Goal: Information Seeking & Learning: Learn about a topic

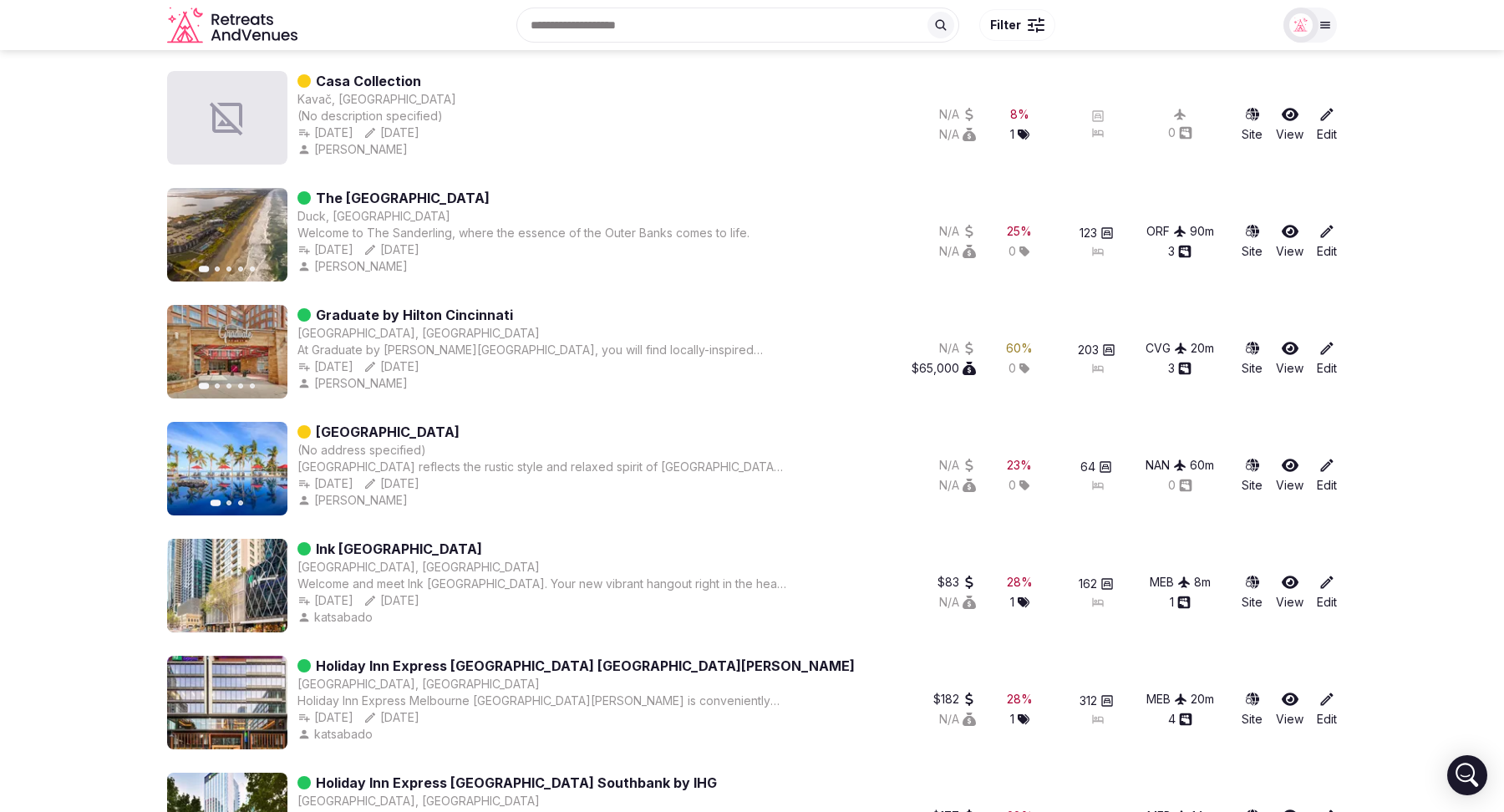
scroll to position [1700, 0]
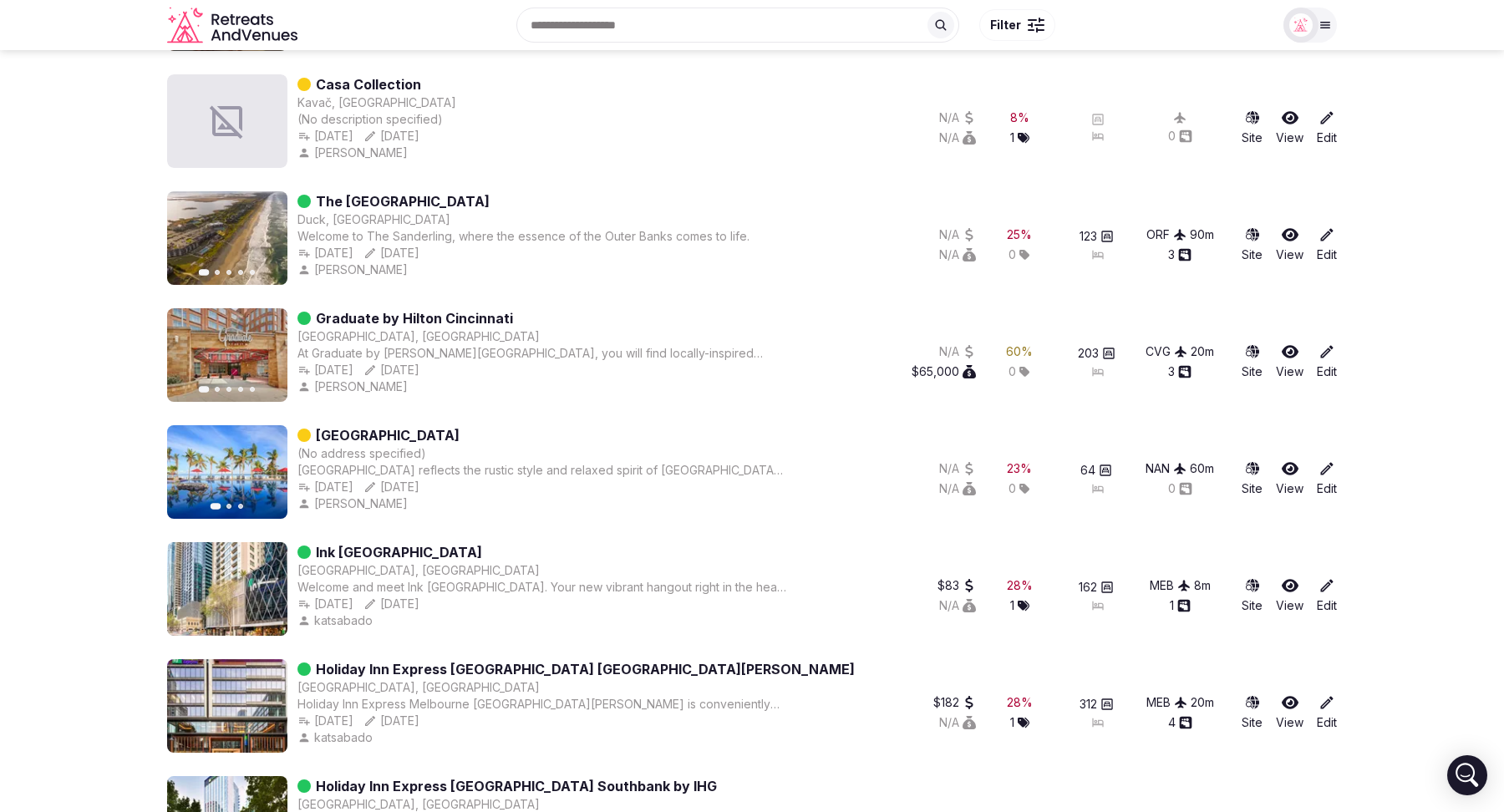
click at [269, 235] on icon "button" at bounding box center [264, 238] width 13 height 13
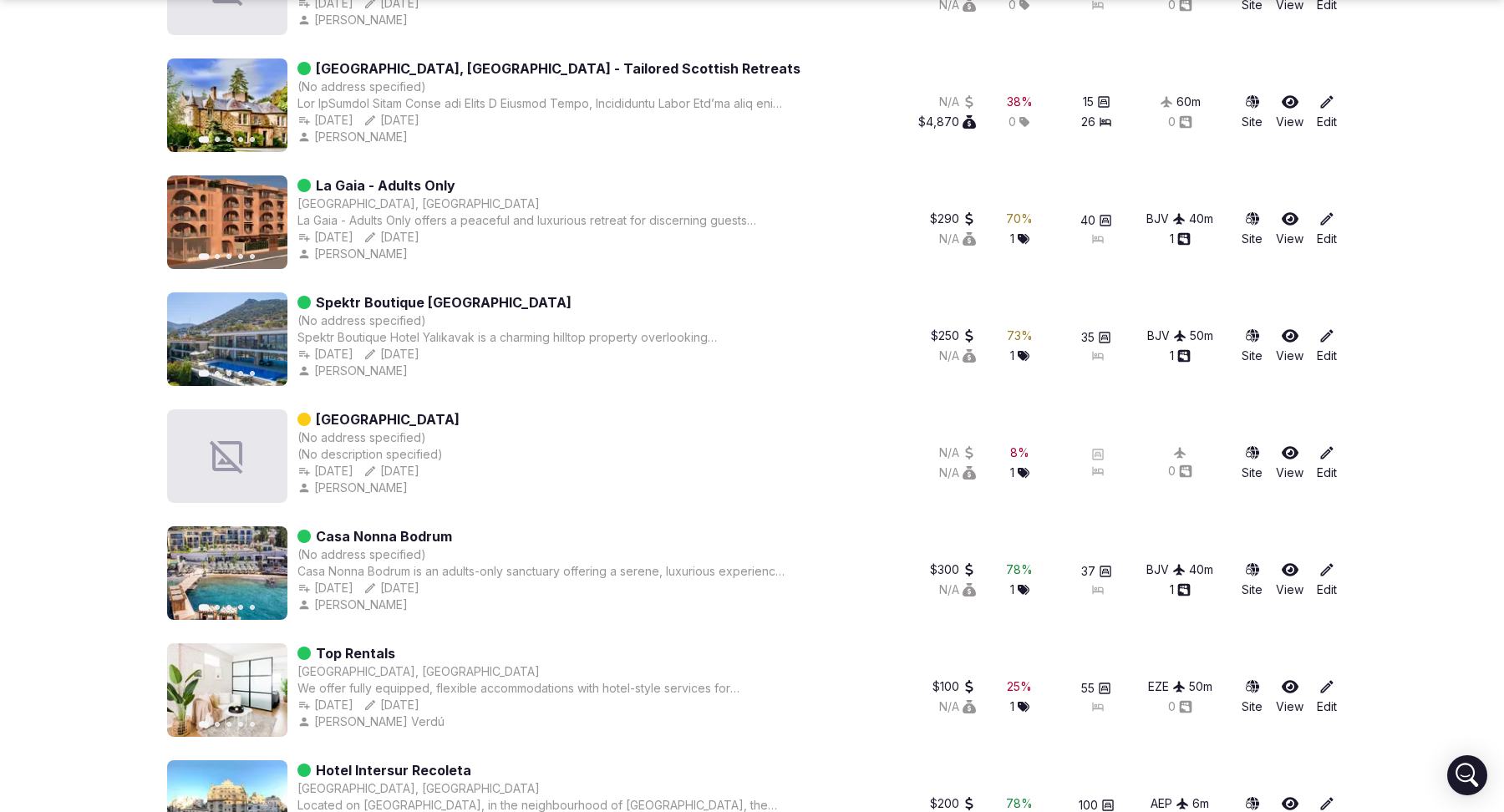
scroll to position [2888, 0]
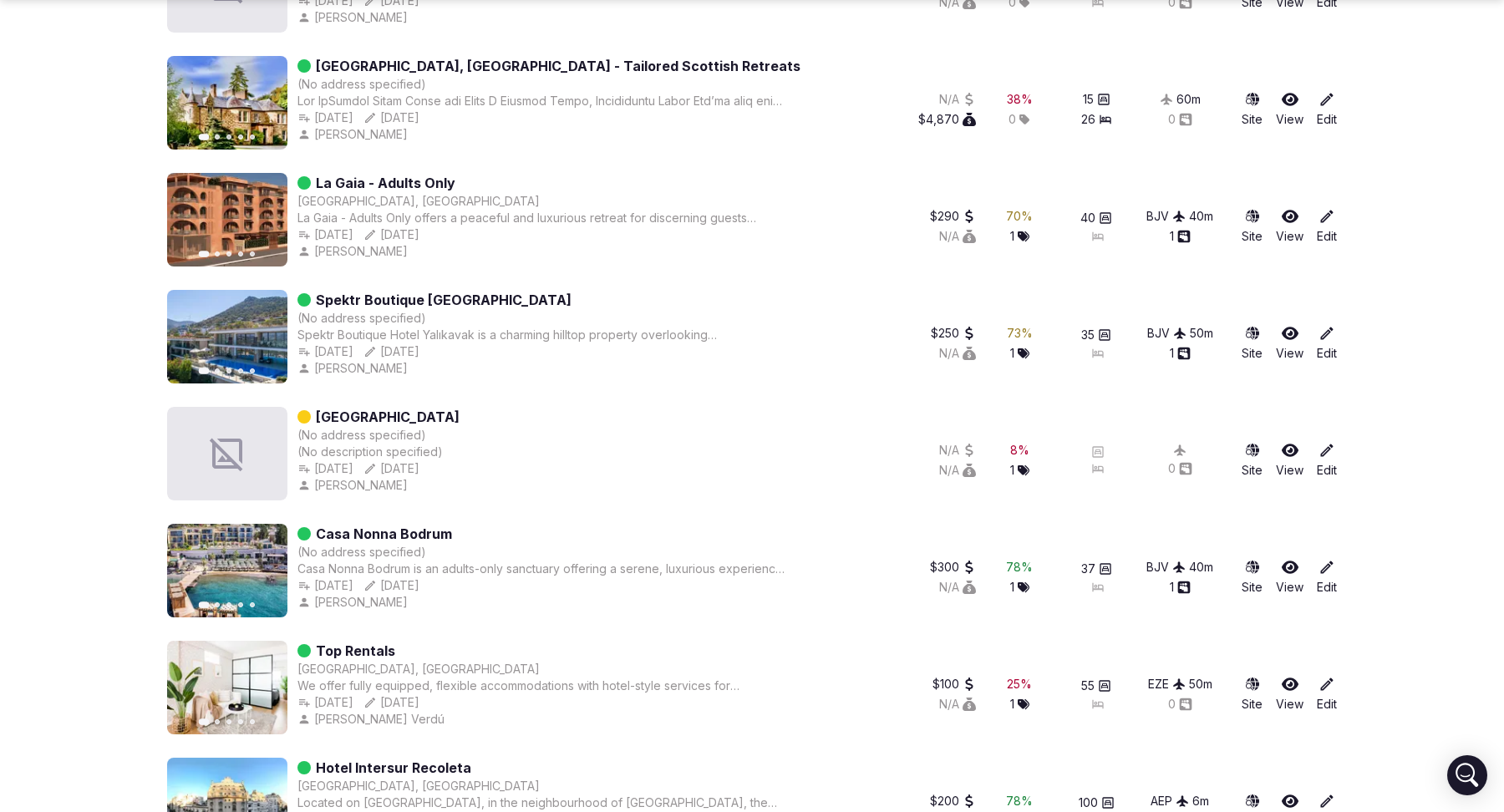
click at [264, 337] on icon "button" at bounding box center [264, 337] width 13 height 13
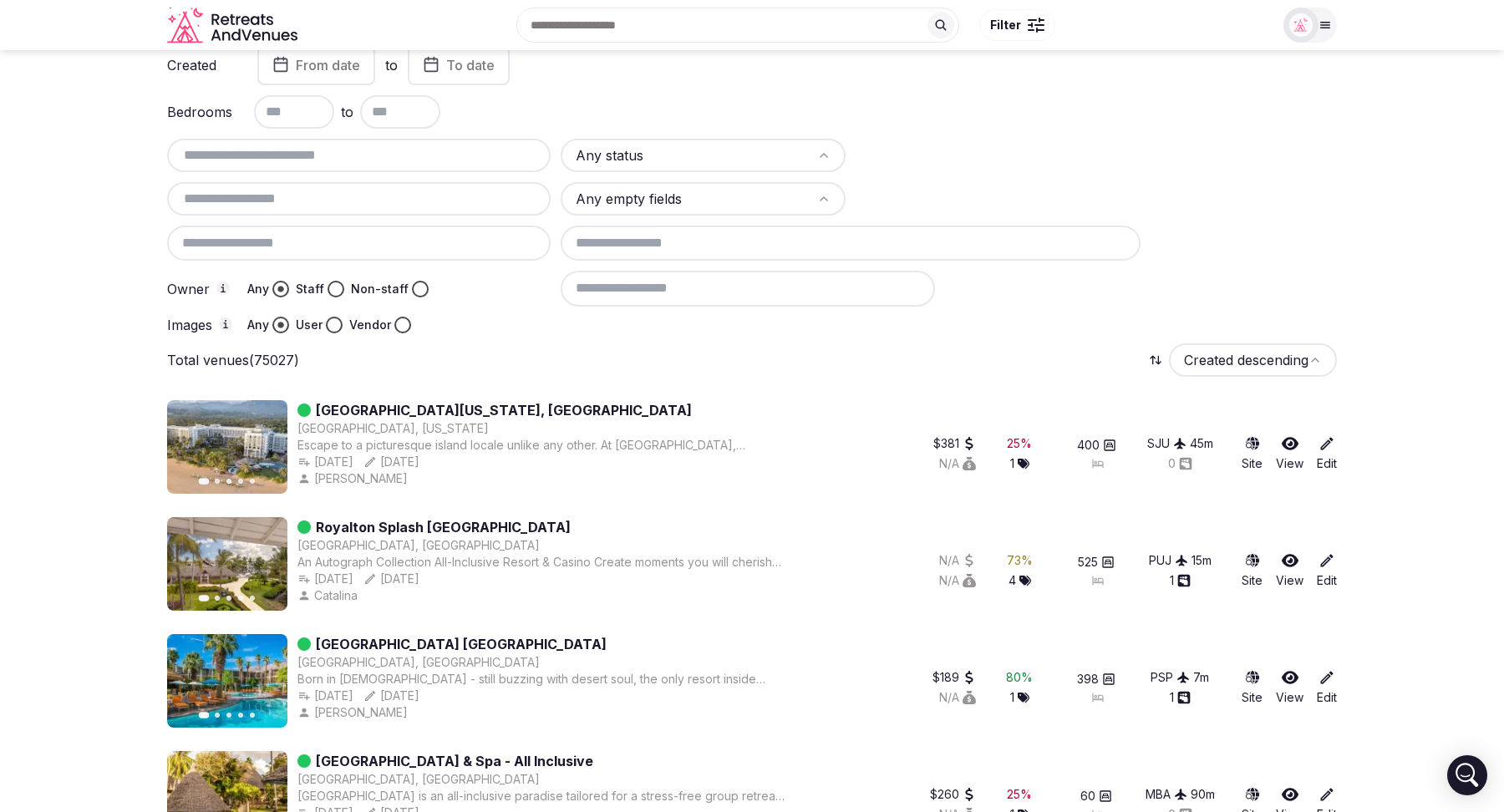
scroll to position [65, 0]
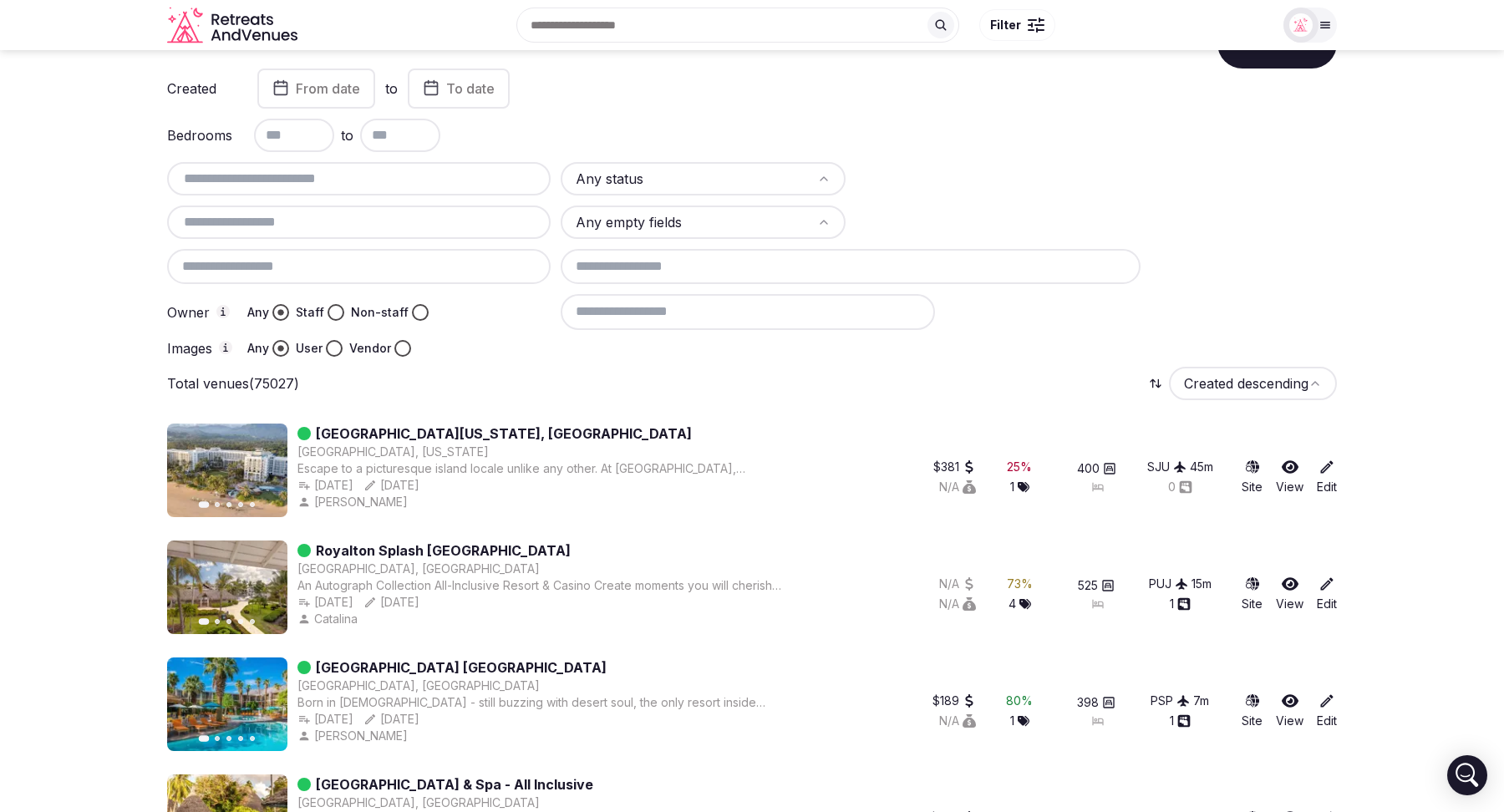
click at [654, 315] on input at bounding box center [747, 312] width 374 height 35
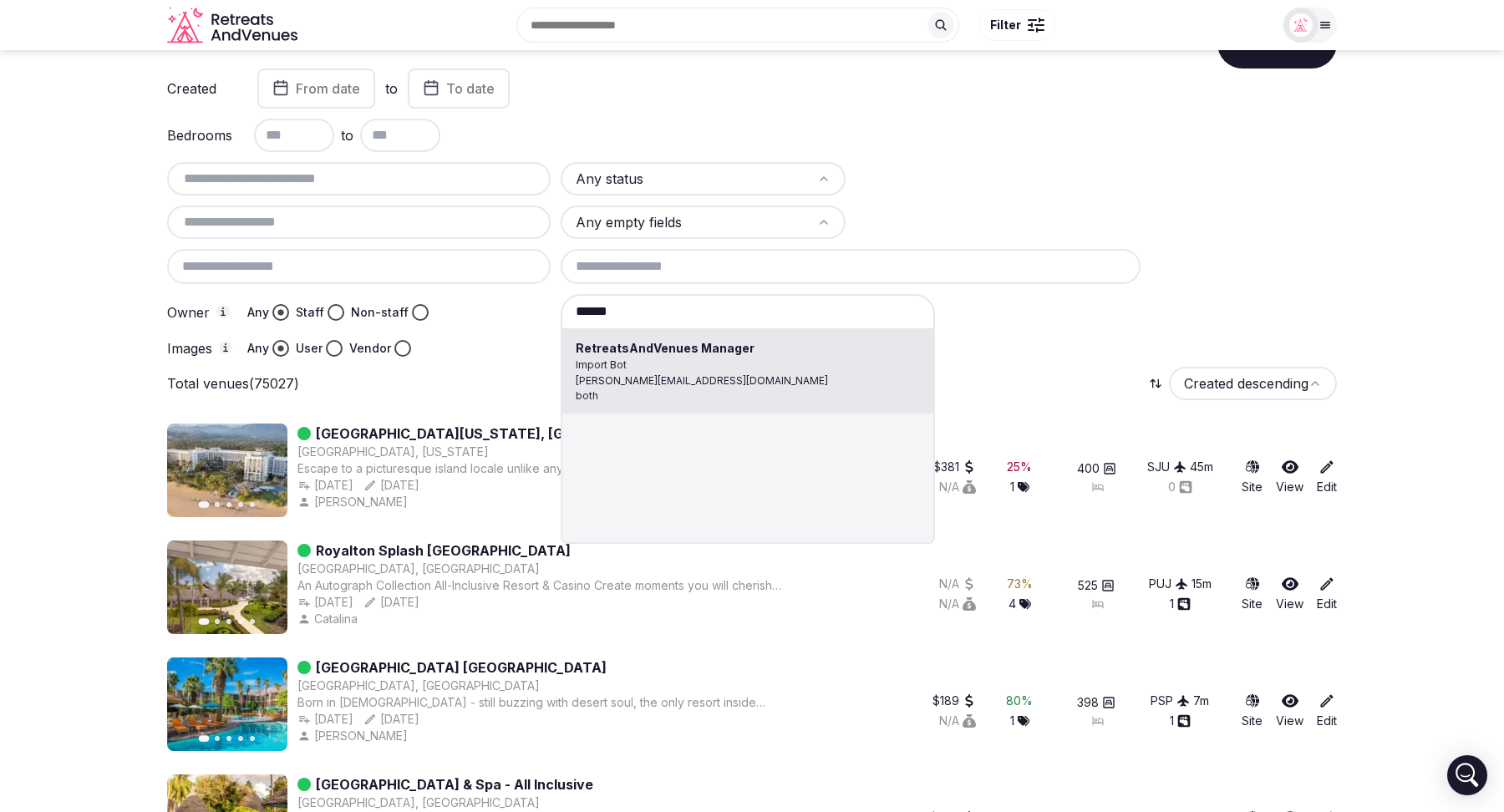
type input "**********"
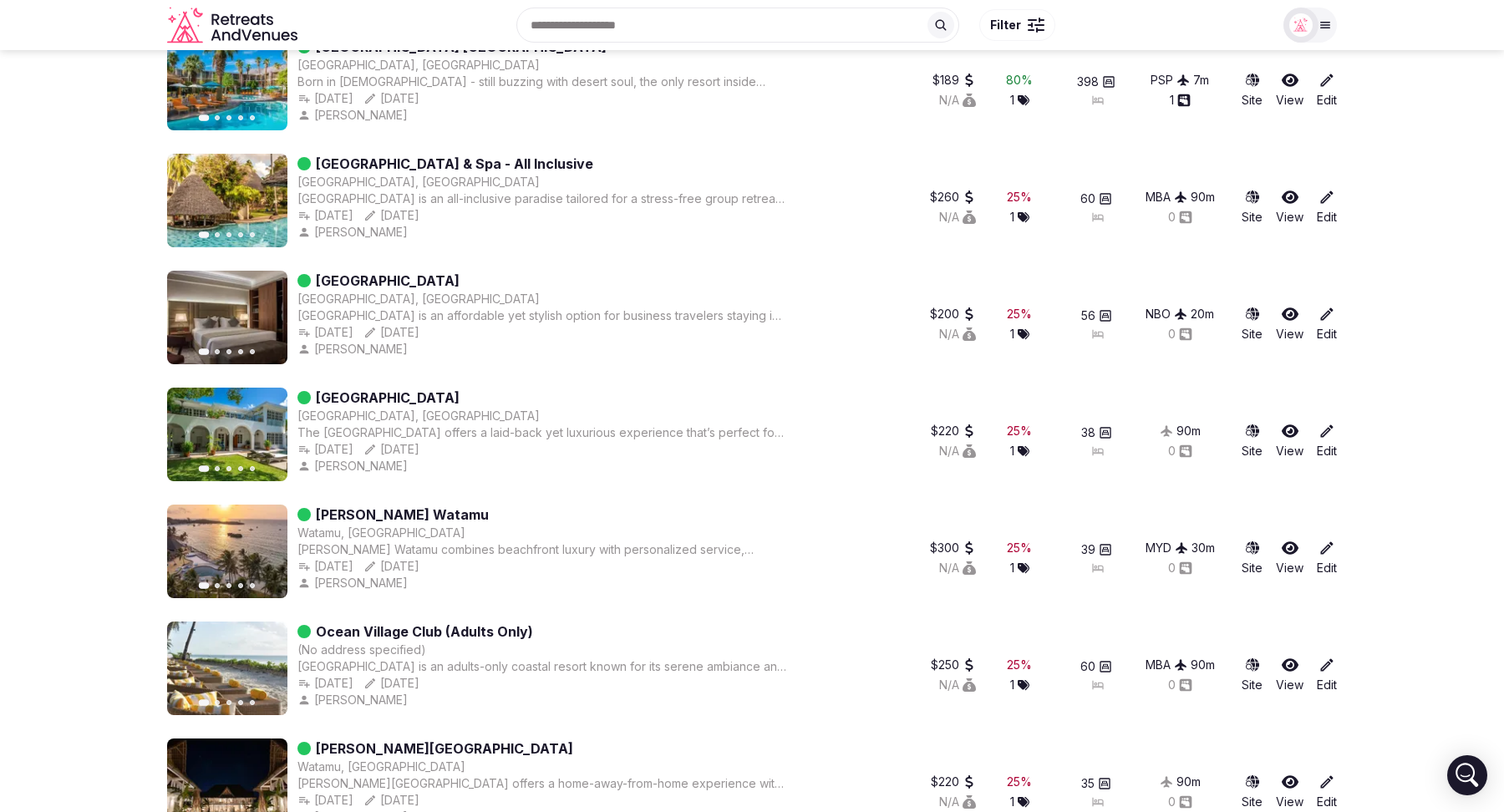
scroll to position [0, 0]
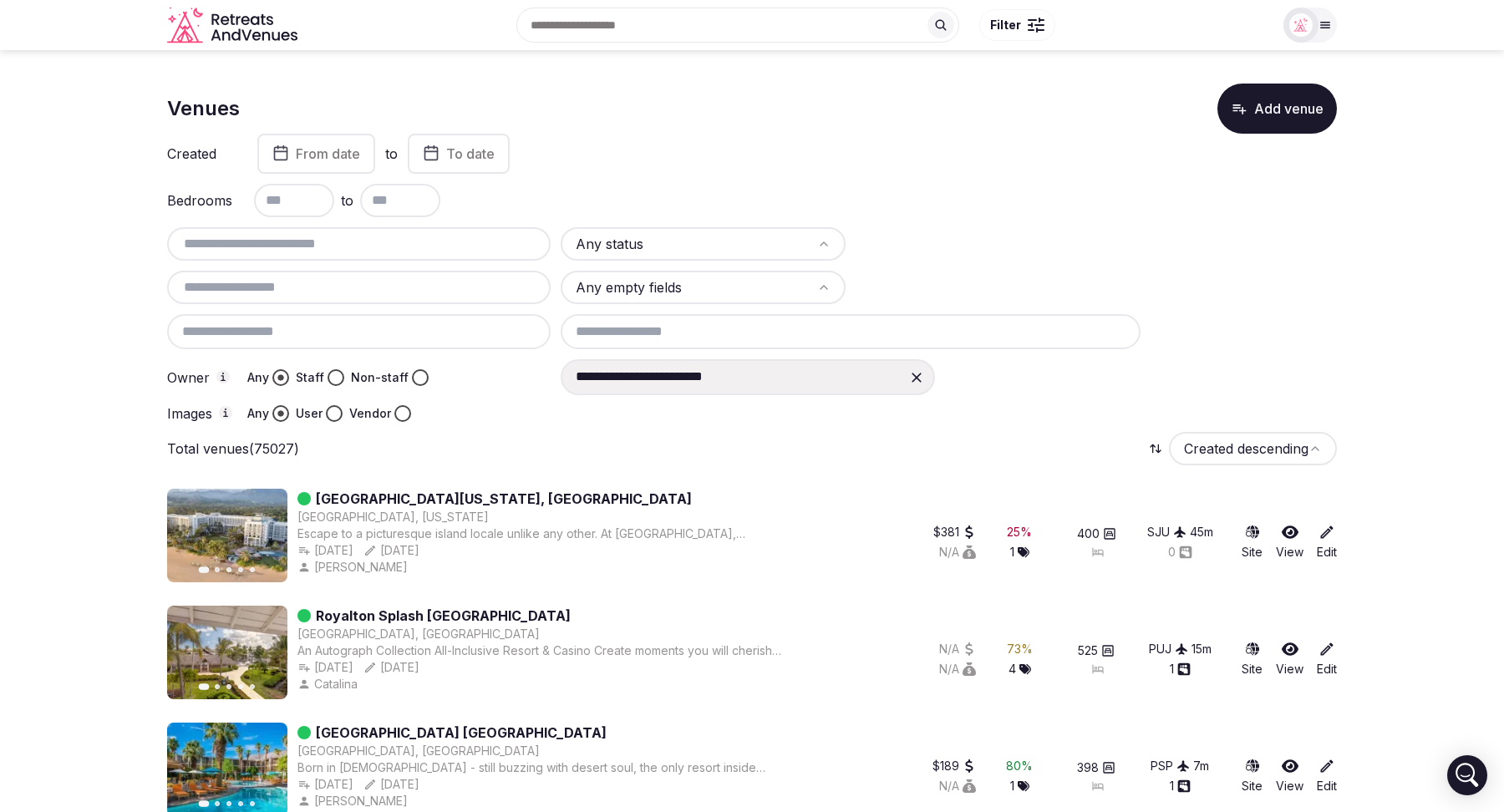
click at [909, 377] on icon at bounding box center [917, 378] width 17 height 17
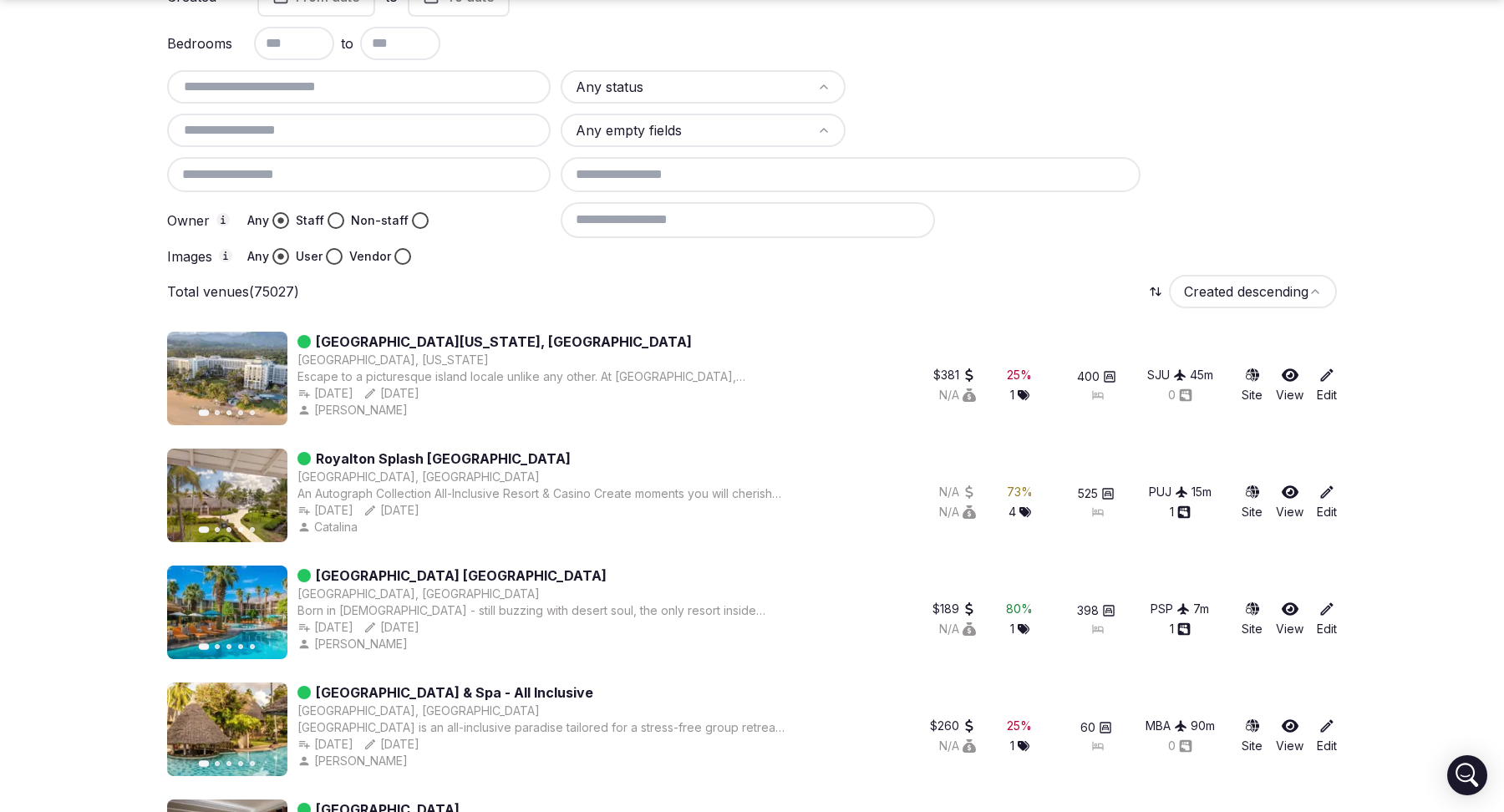
scroll to position [171, 0]
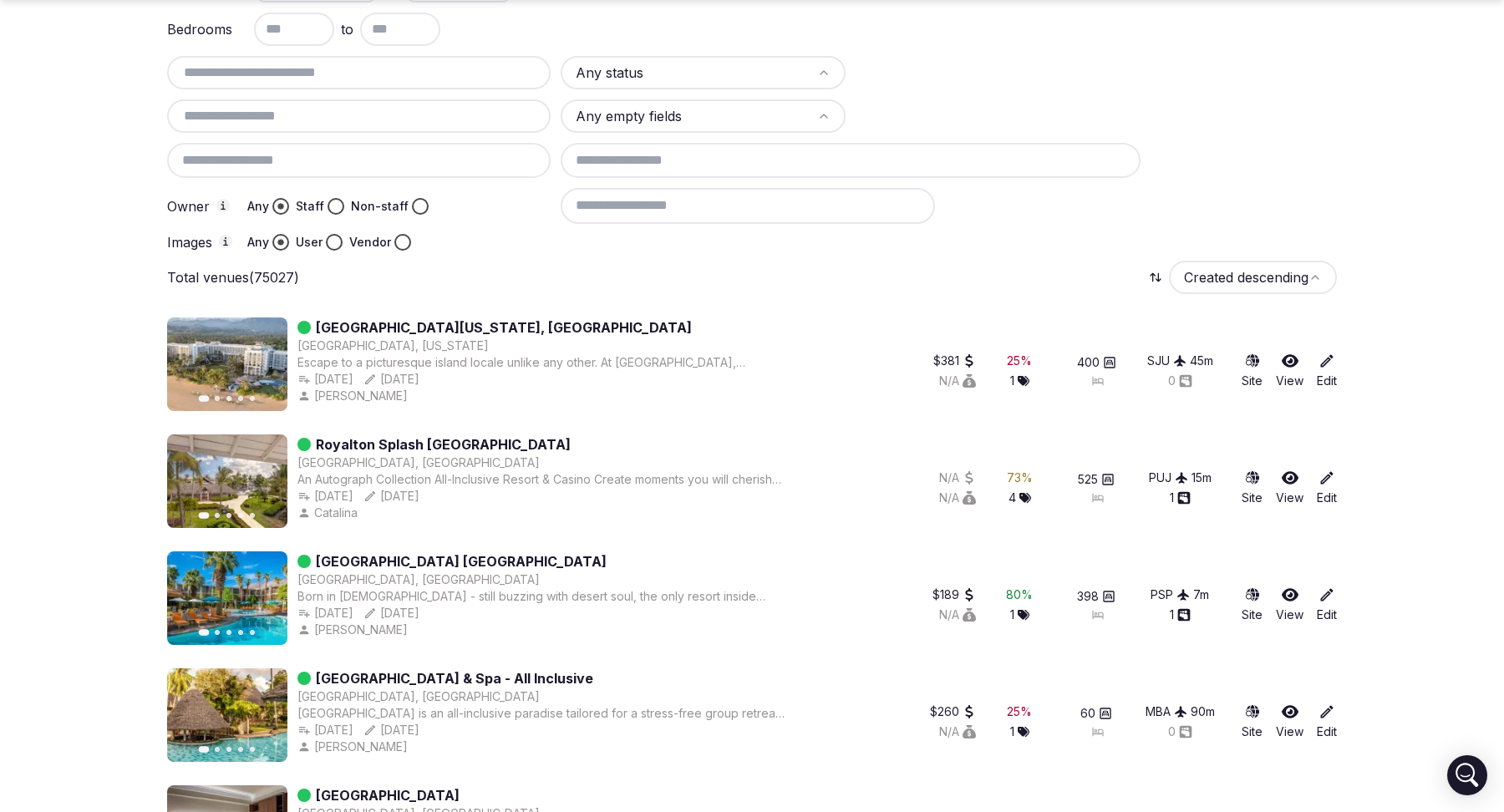
click at [1330, 362] on icon at bounding box center [1327, 361] width 17 height 17
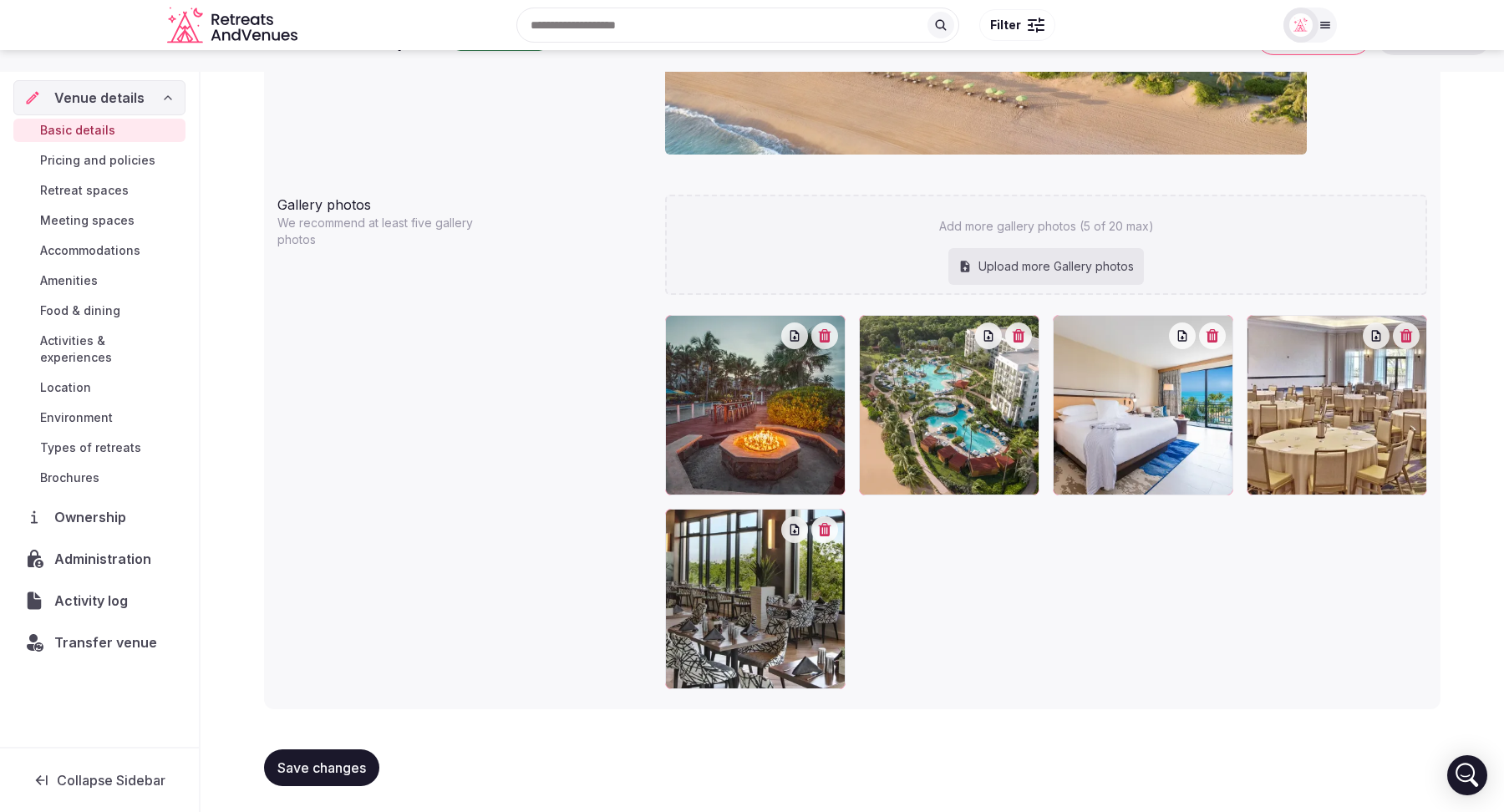
scroll to position [1685, 0]
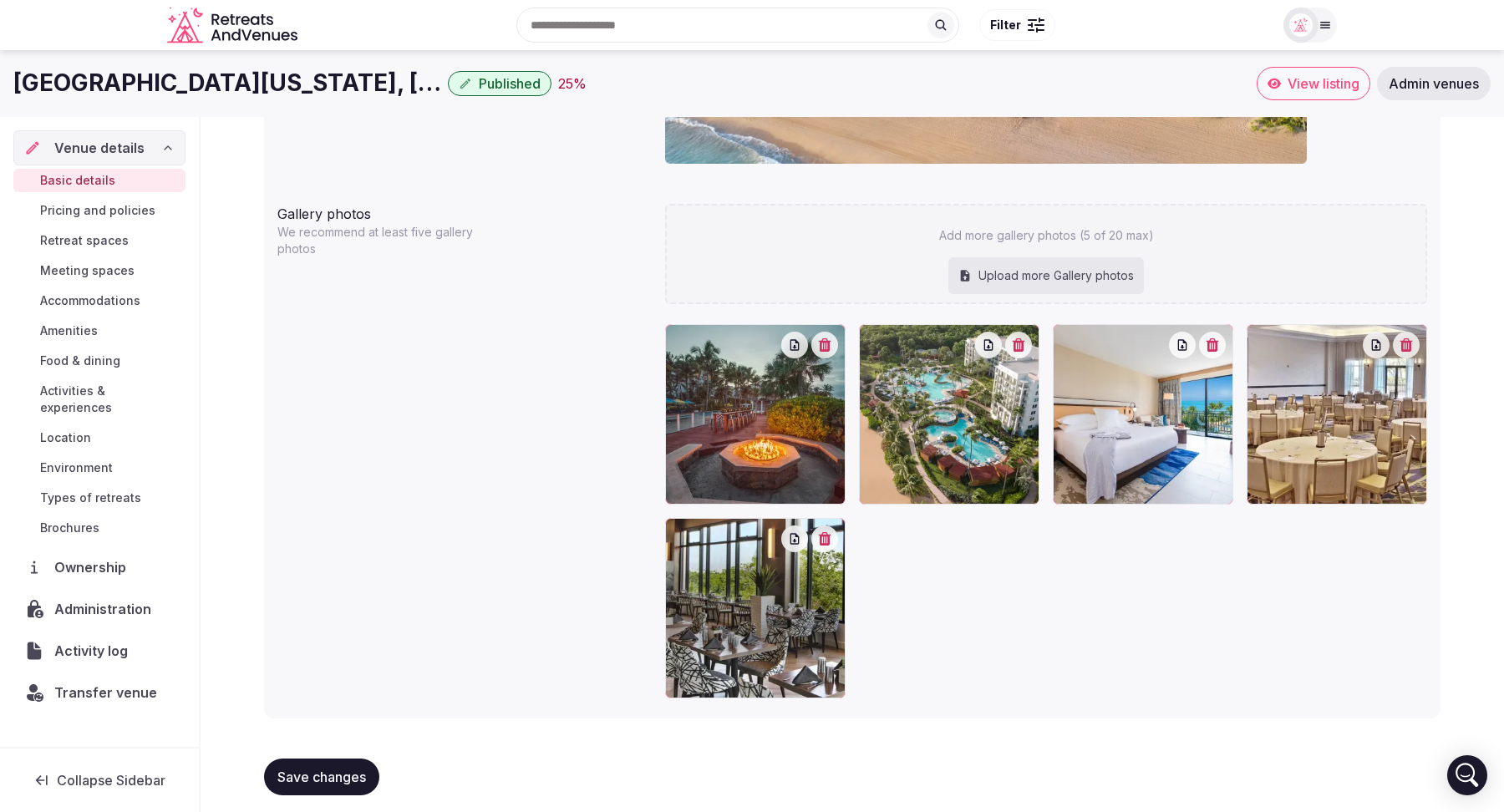
click at [1305, 89] on span "View listing" at bounding box center [1323, 84] width 72 height 17
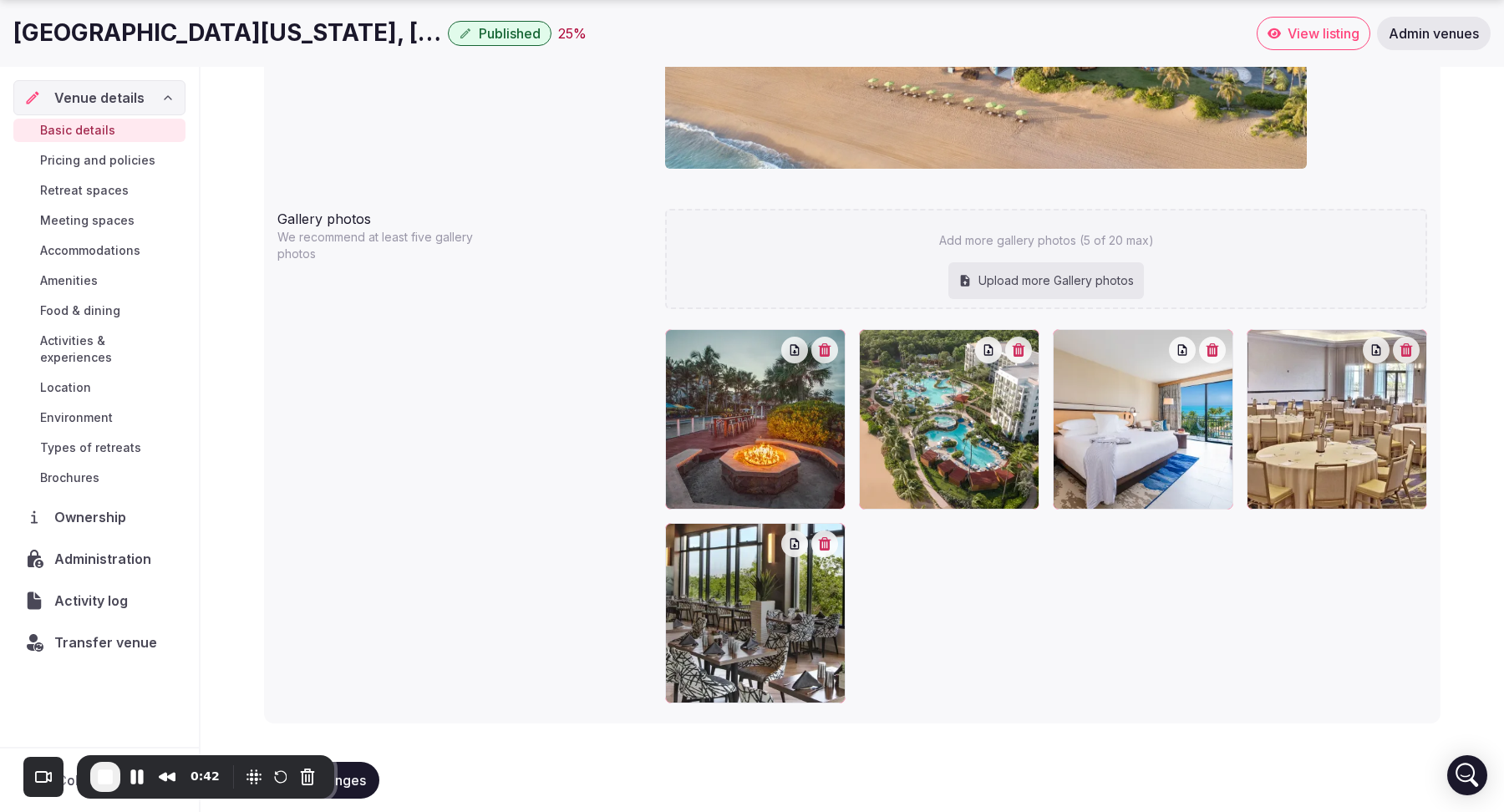
scroll to position [1695, 0]
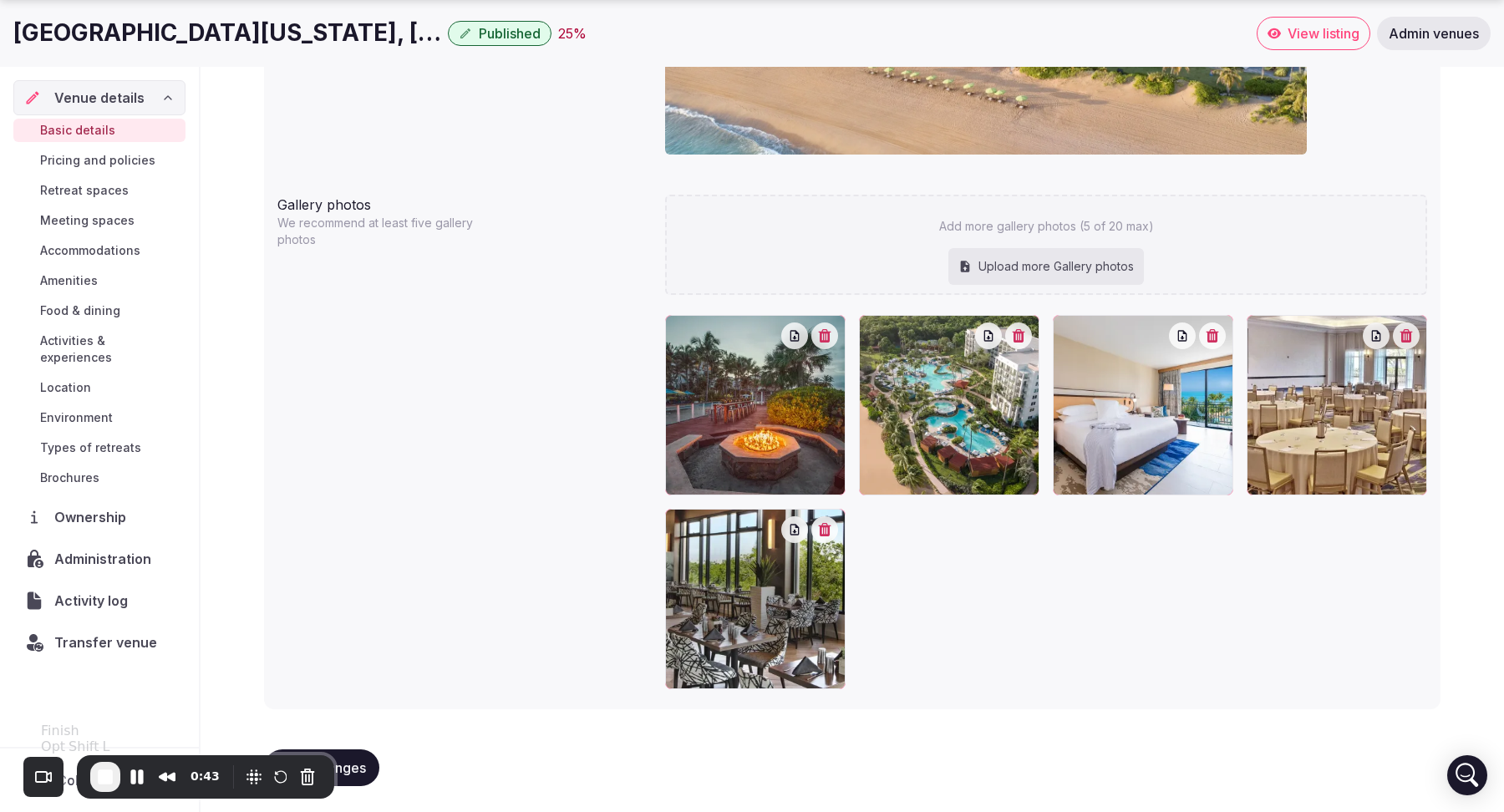
click at [103, 769] on span "End Recording" at bounding box center [105, 777] width 20 height 20
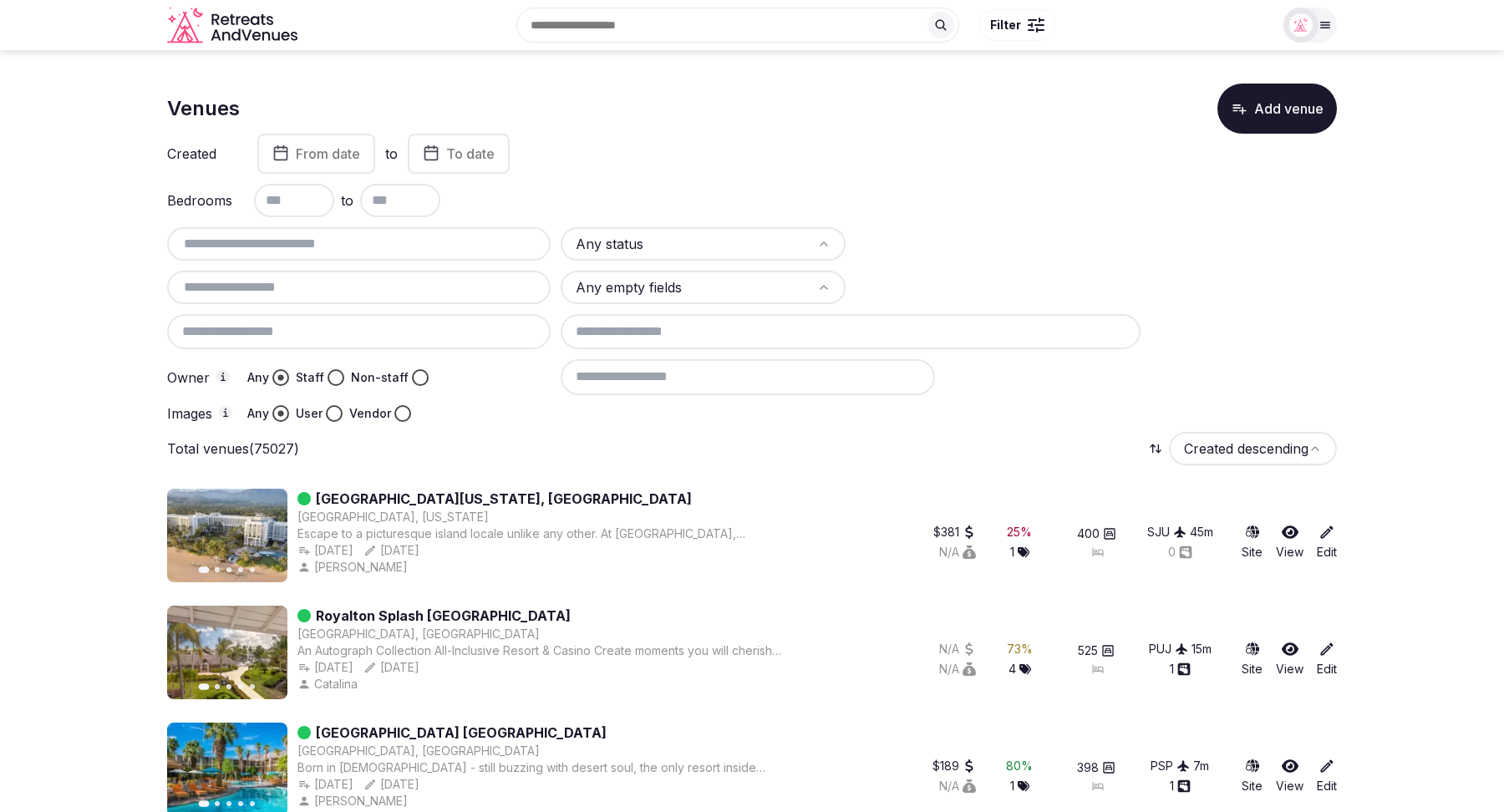
scroll to position [1, 0]
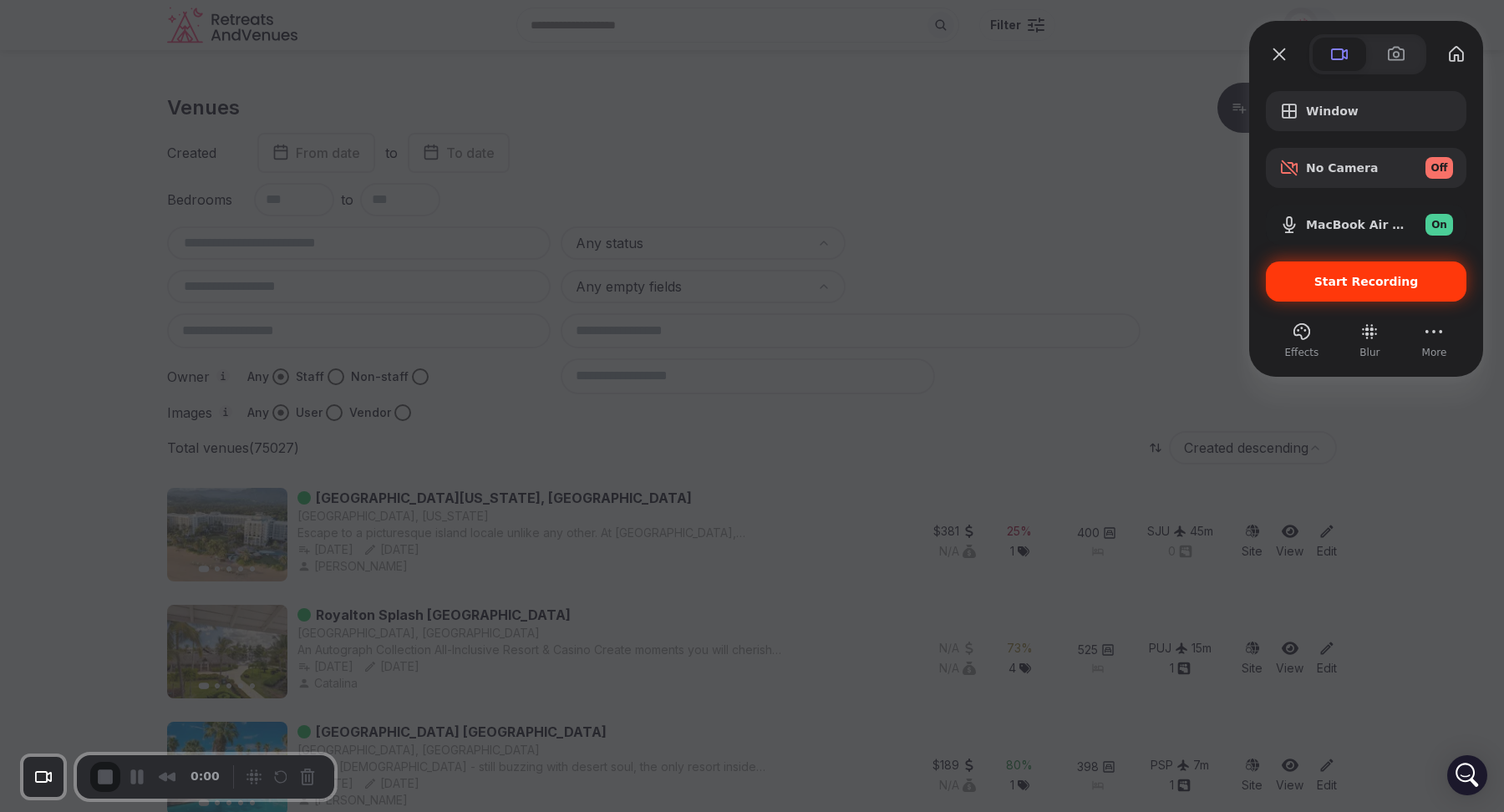
click at [1322, 273] on div "Start Recording" at bounding box center [1365, 281] width 200 height 40
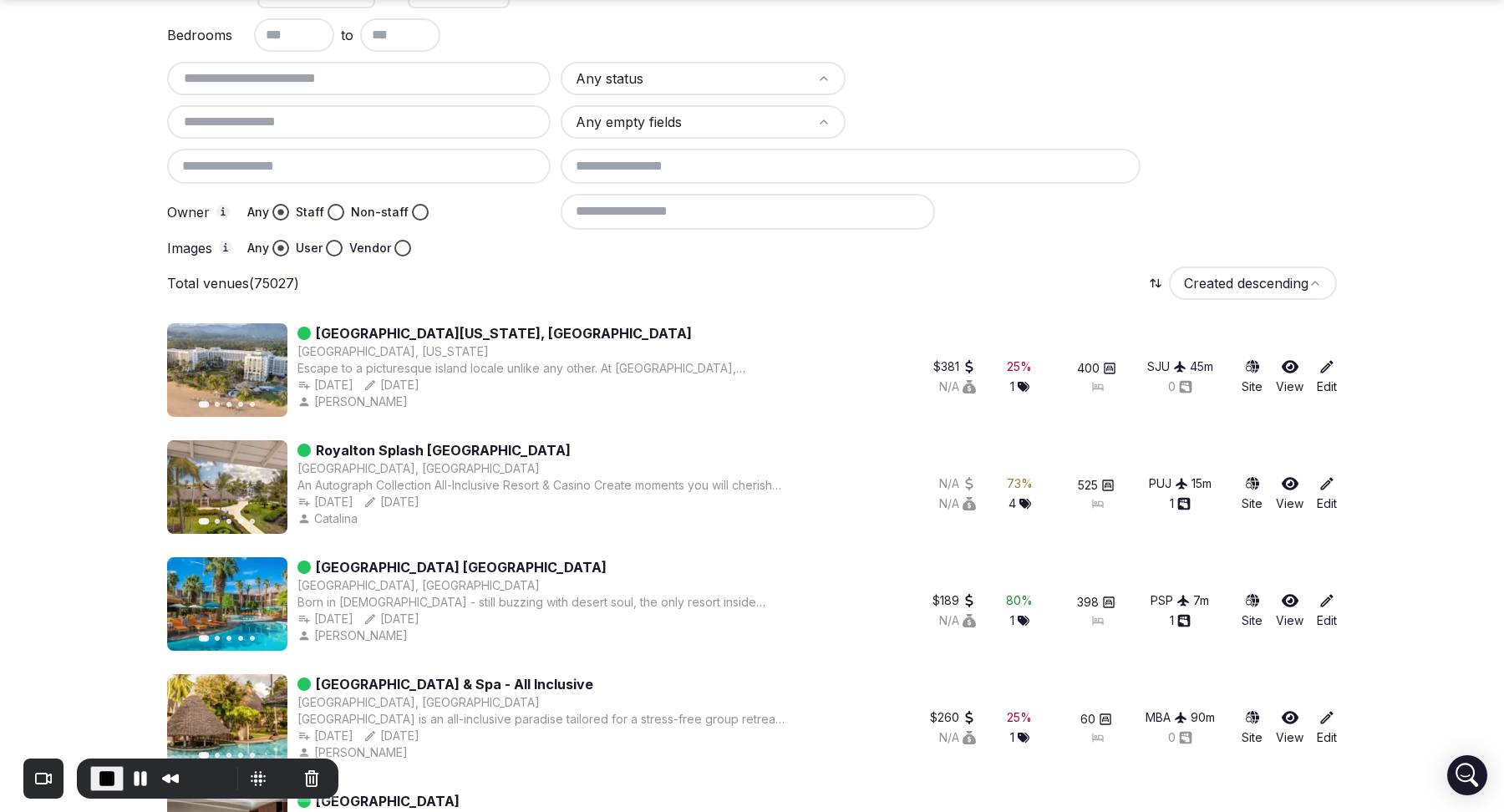
scroll to position [168, 0]
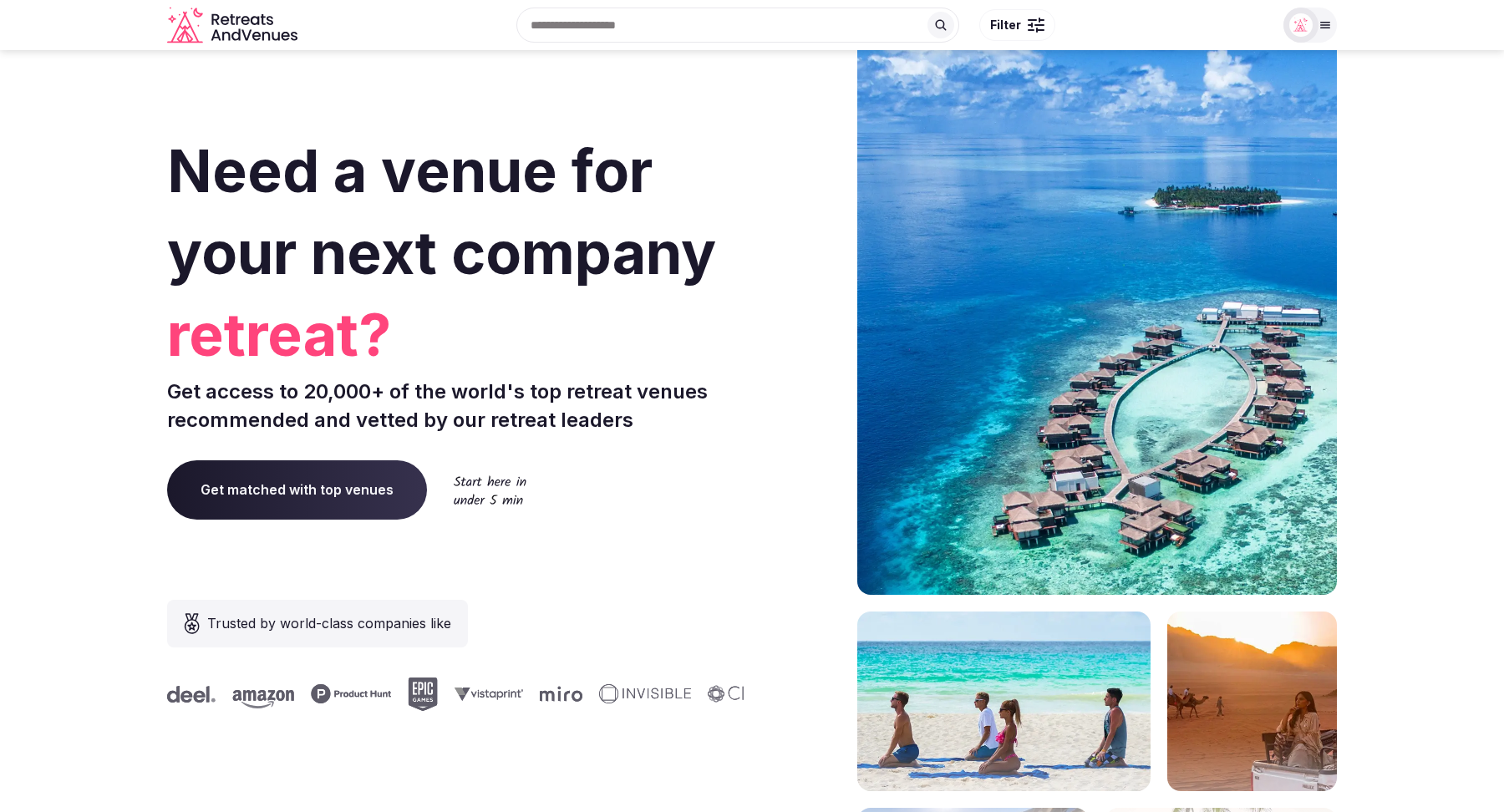
click at [672, 27] on input "text" at bounding box center [738, 25] width 443 height 35
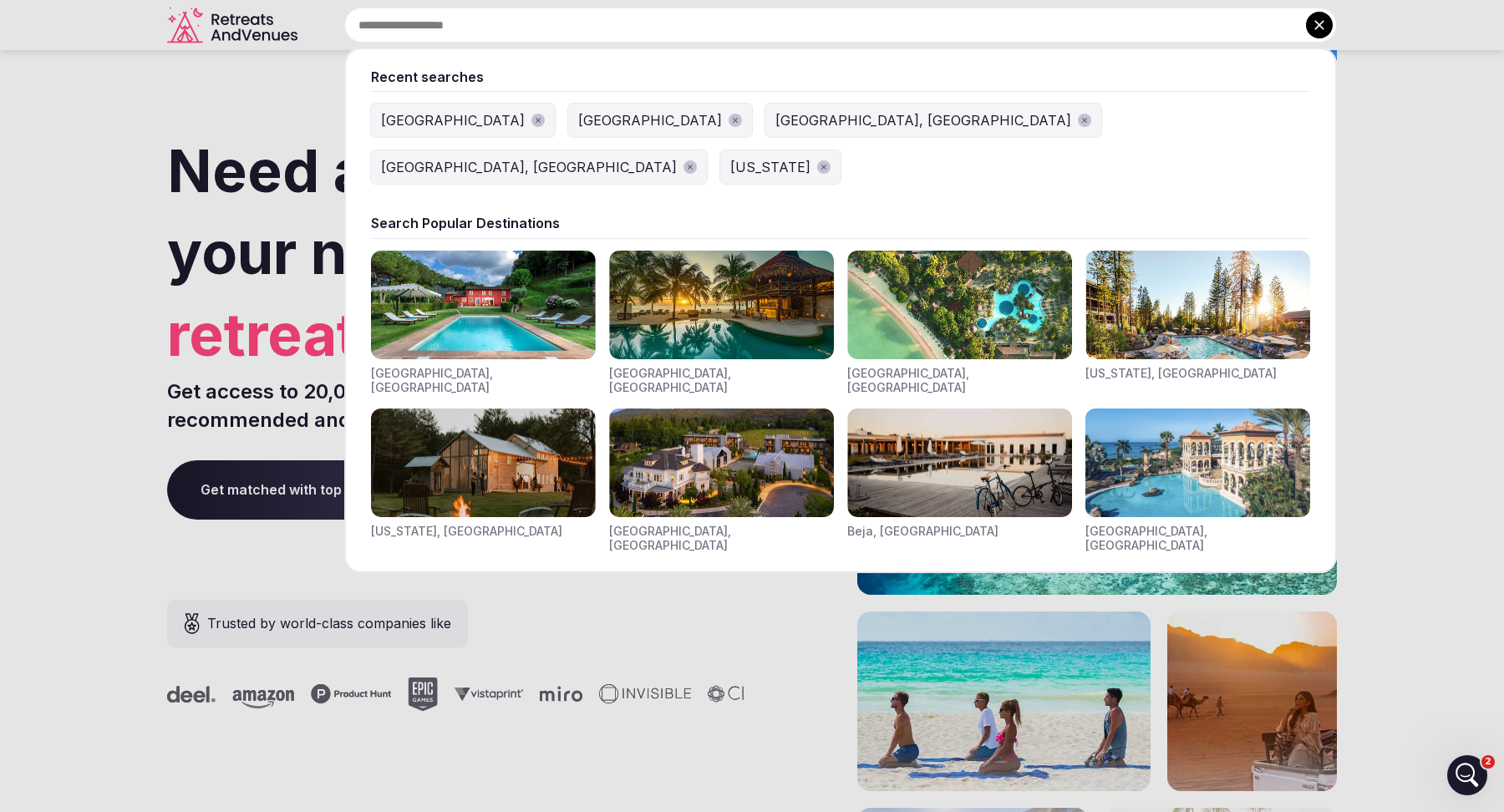
click at [828, 163] on icon "button" at bounding box center [824, 166] width 8 height 8
click at [694, 163] on icon "button" at bounding box center [690, 166] width 8 height 8
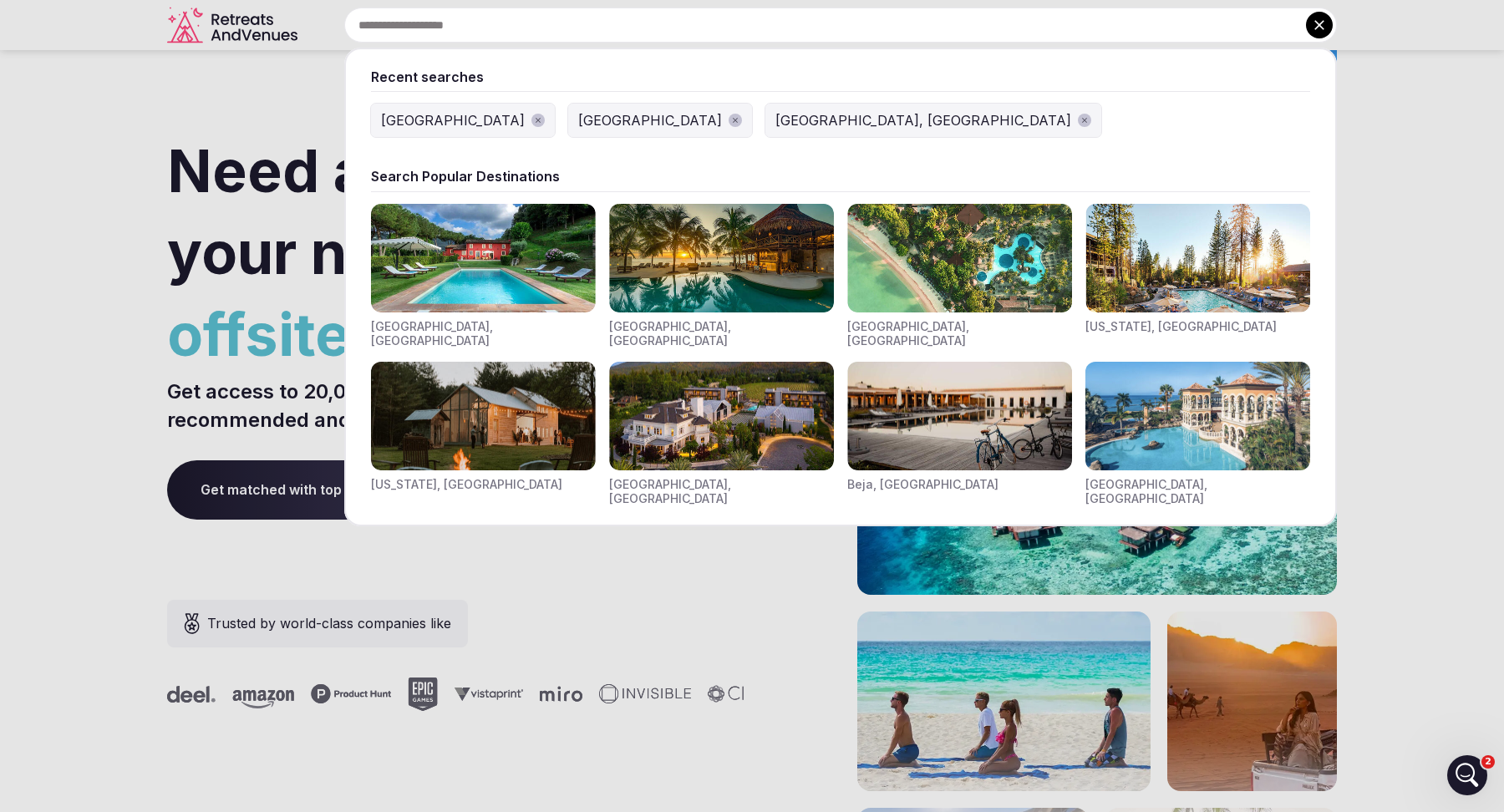
click at [765, 122] on button "[GEOGRAPHIC_DATA], [GEOGRAPHIC_DATA]" at bounding box center [933, 120] width 336 height 33
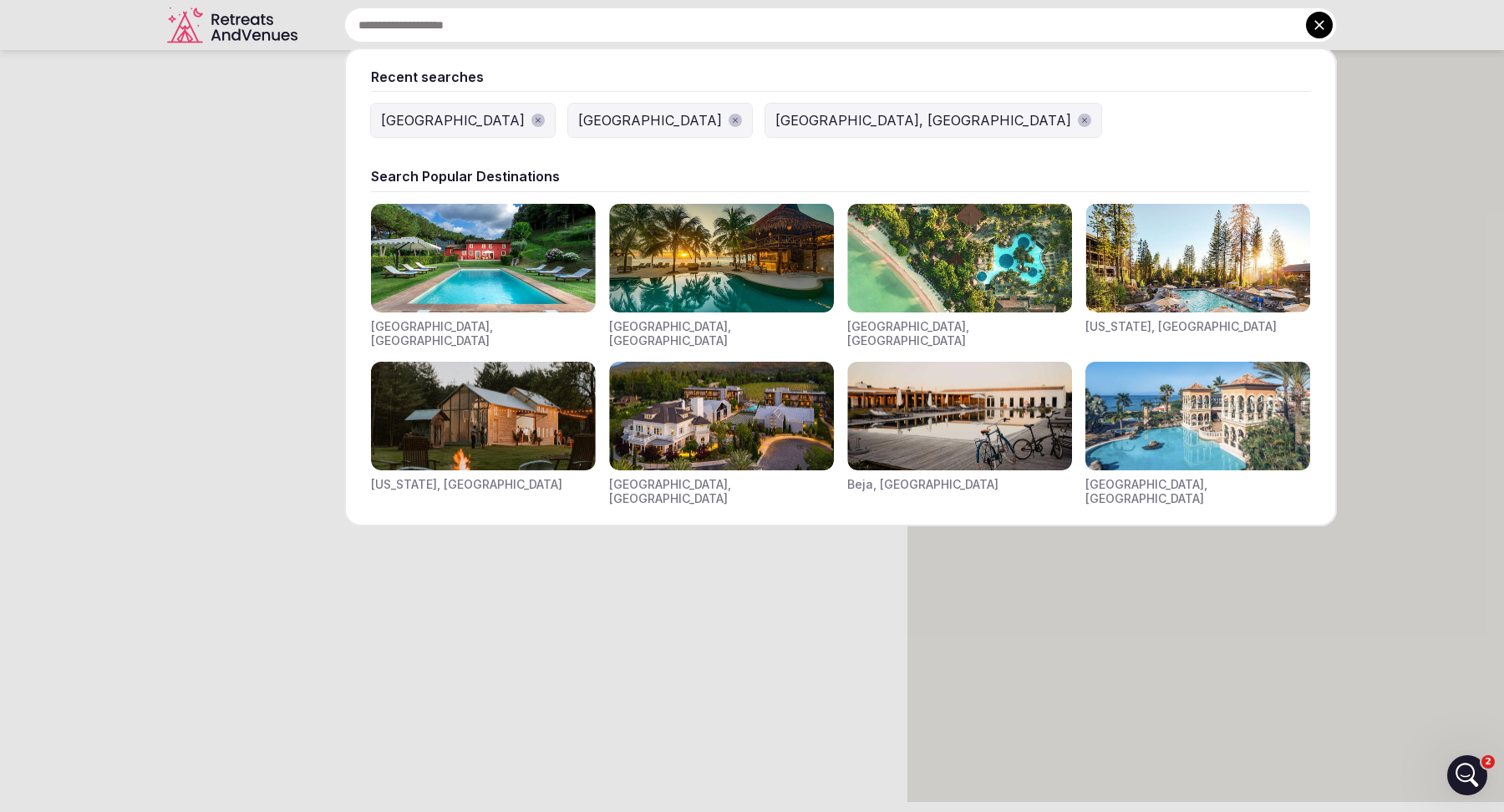
click at [610, 21] on input "text" at bounding box center [840, 25] width 993 height 35
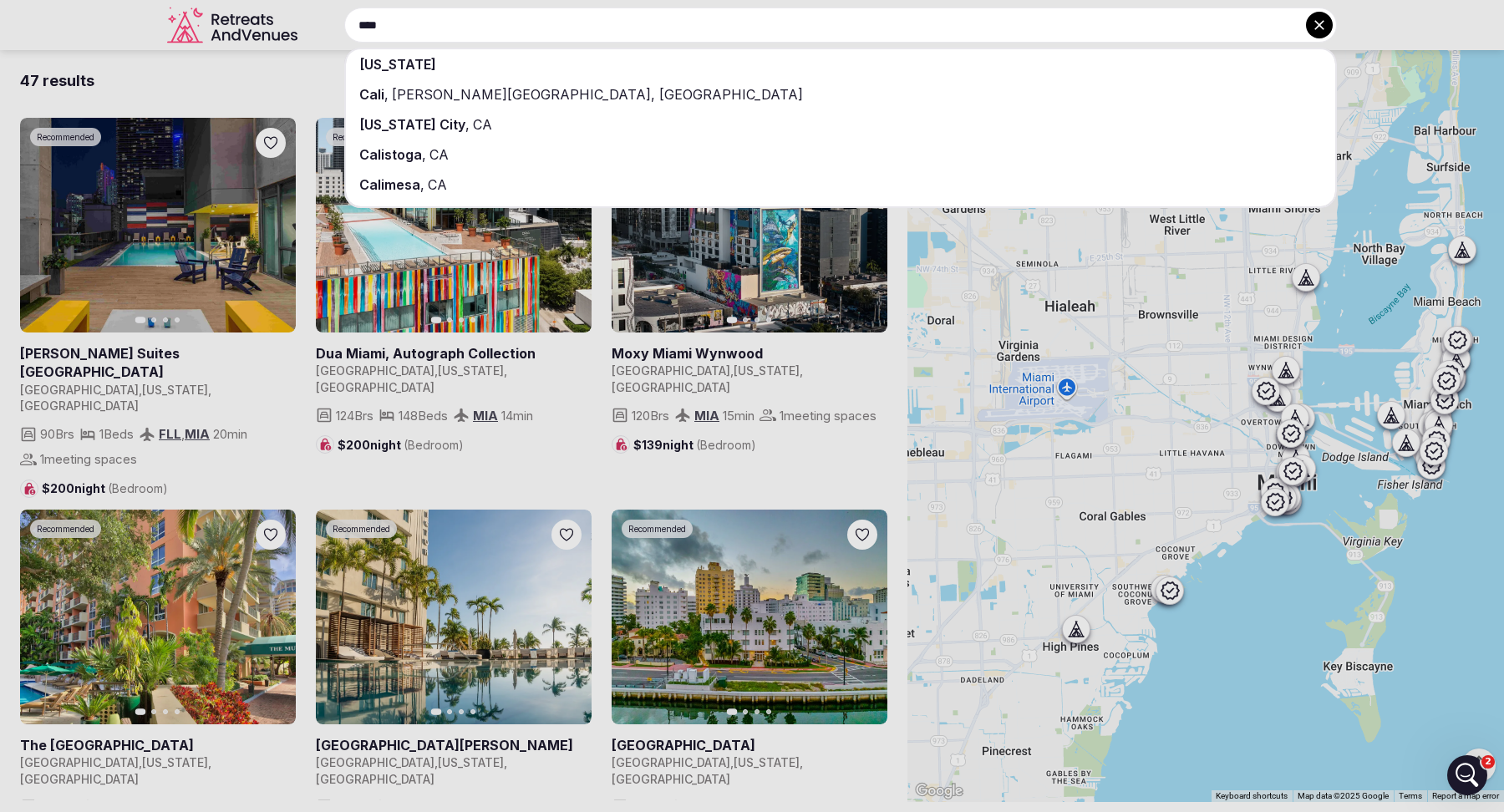
type input "****"
click at [569, 63] on div "[US_STATE]" at bounding box center [840, 64] width 989 height 30
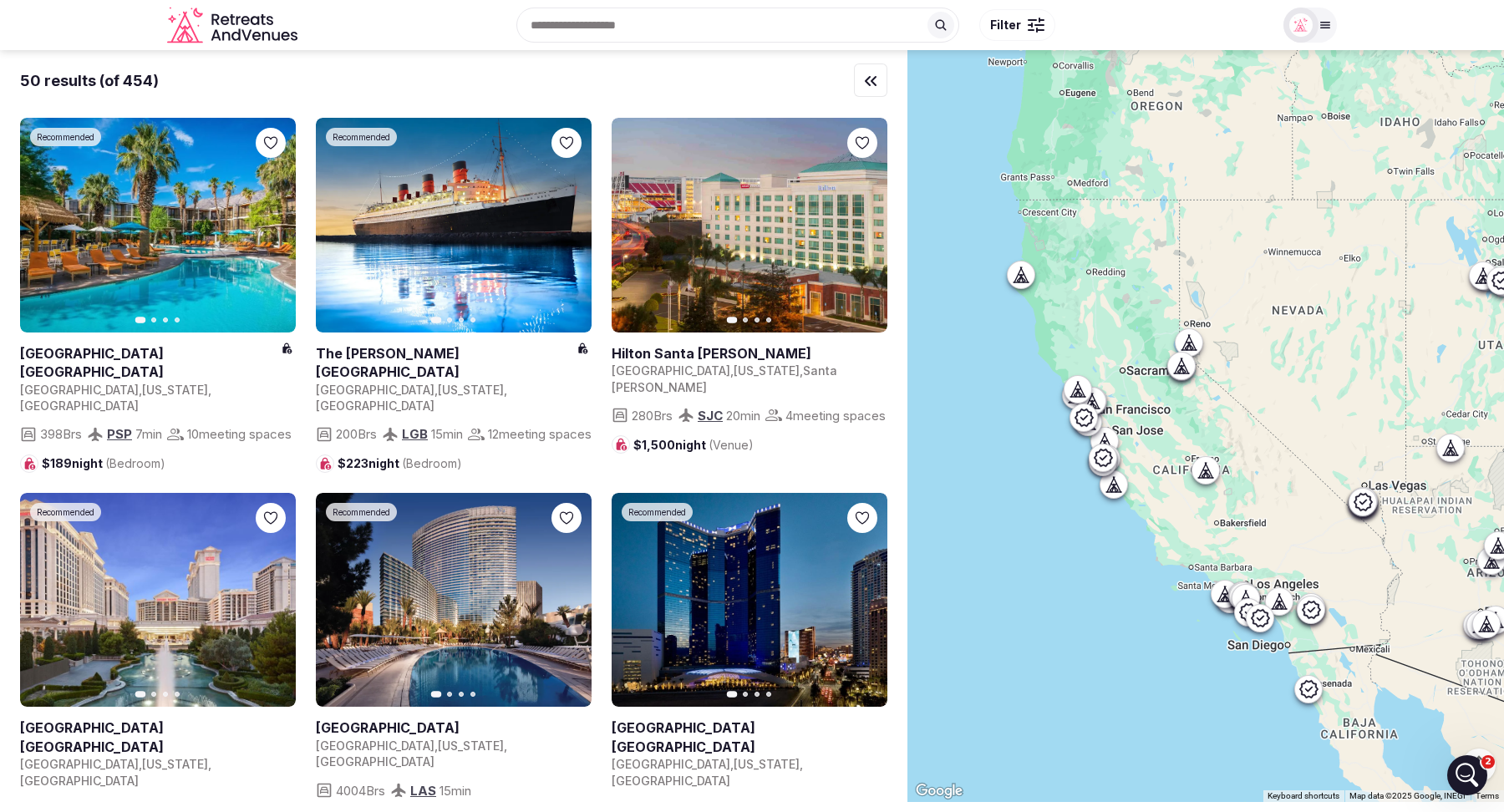
click at [619, 25] on input "text" at bounding box center [738, 25] width 443 height 35
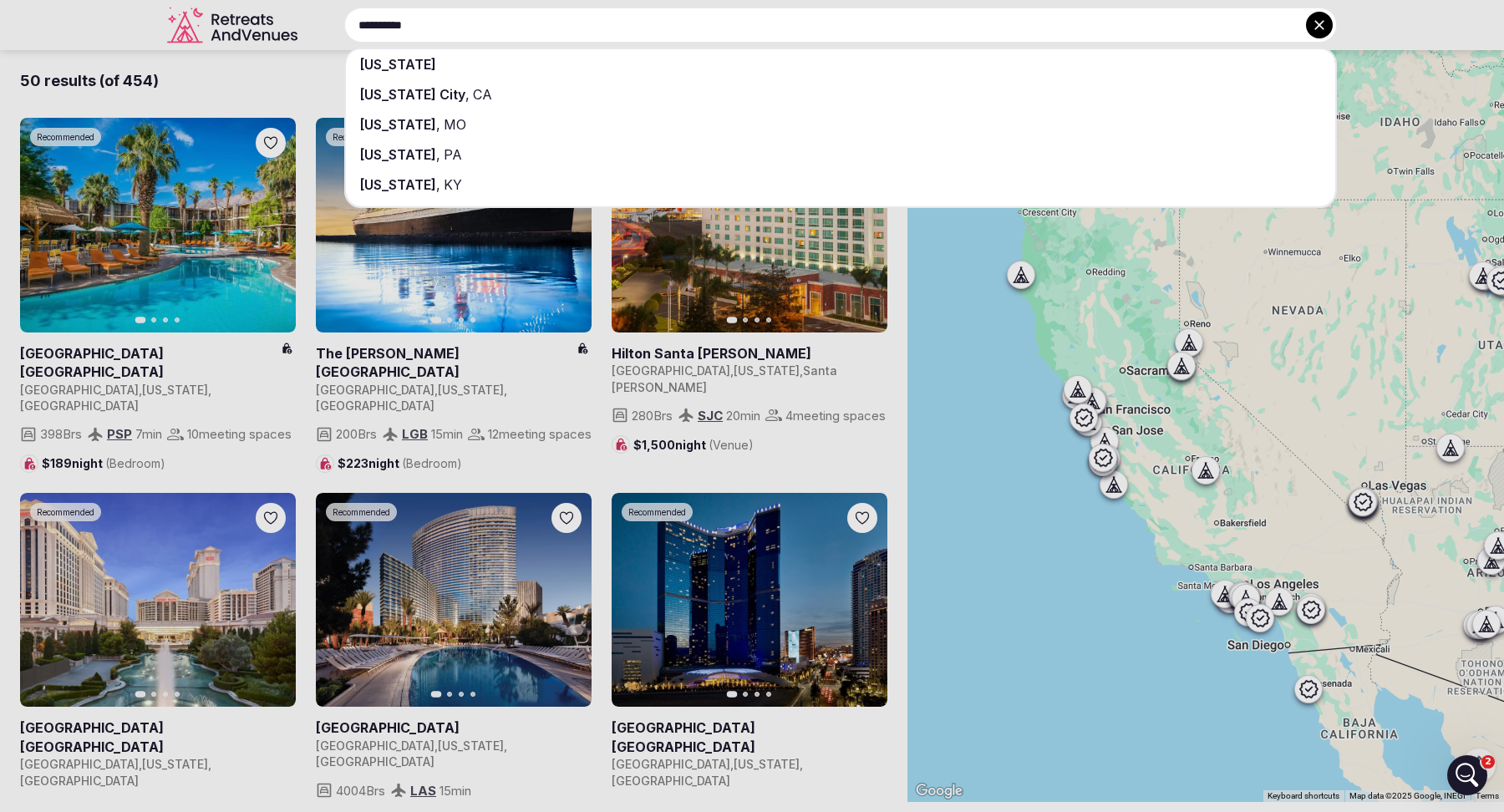
type input "**********"
